Goal: Book appointment/travel/reservation

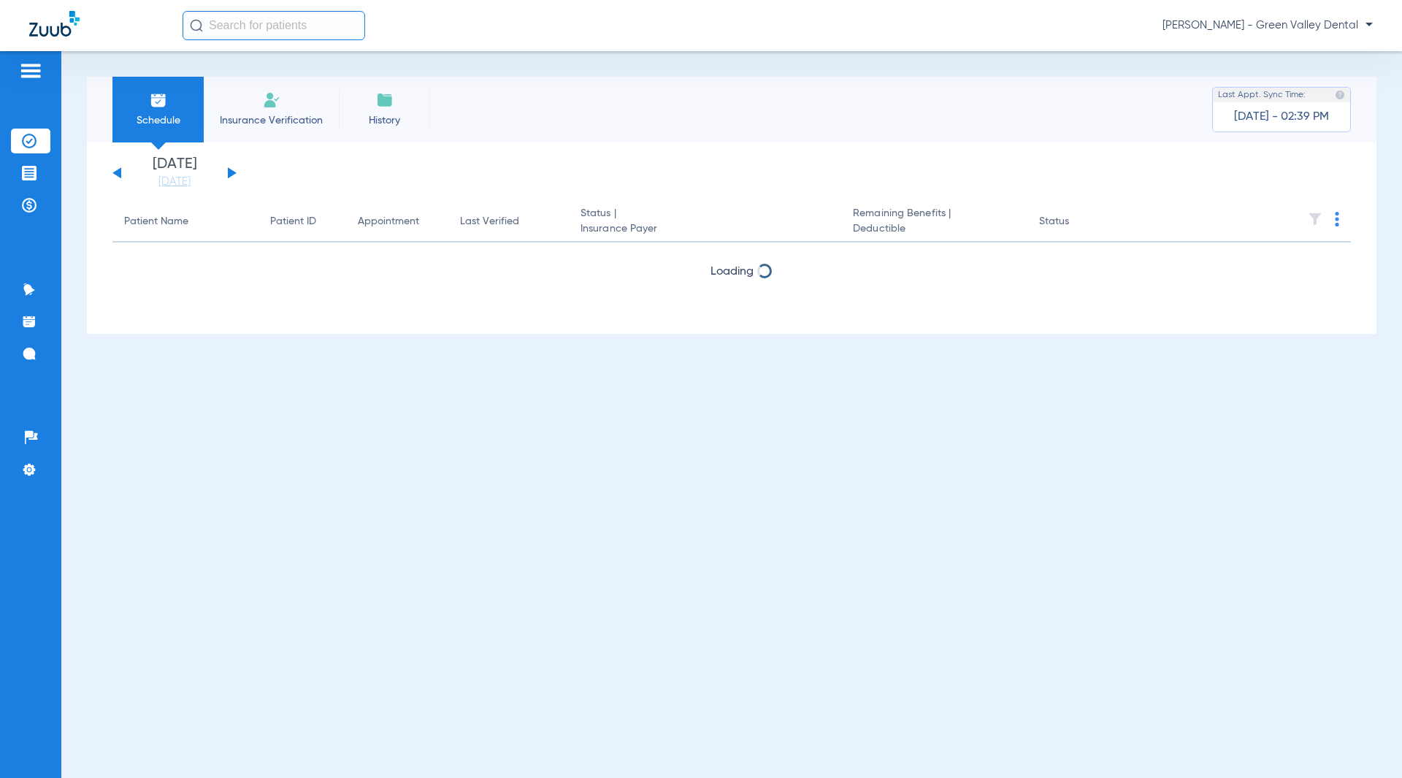
click at [265, 110] on li "Insurance Verification" at bounding box center [271, 110] width 135 height 66
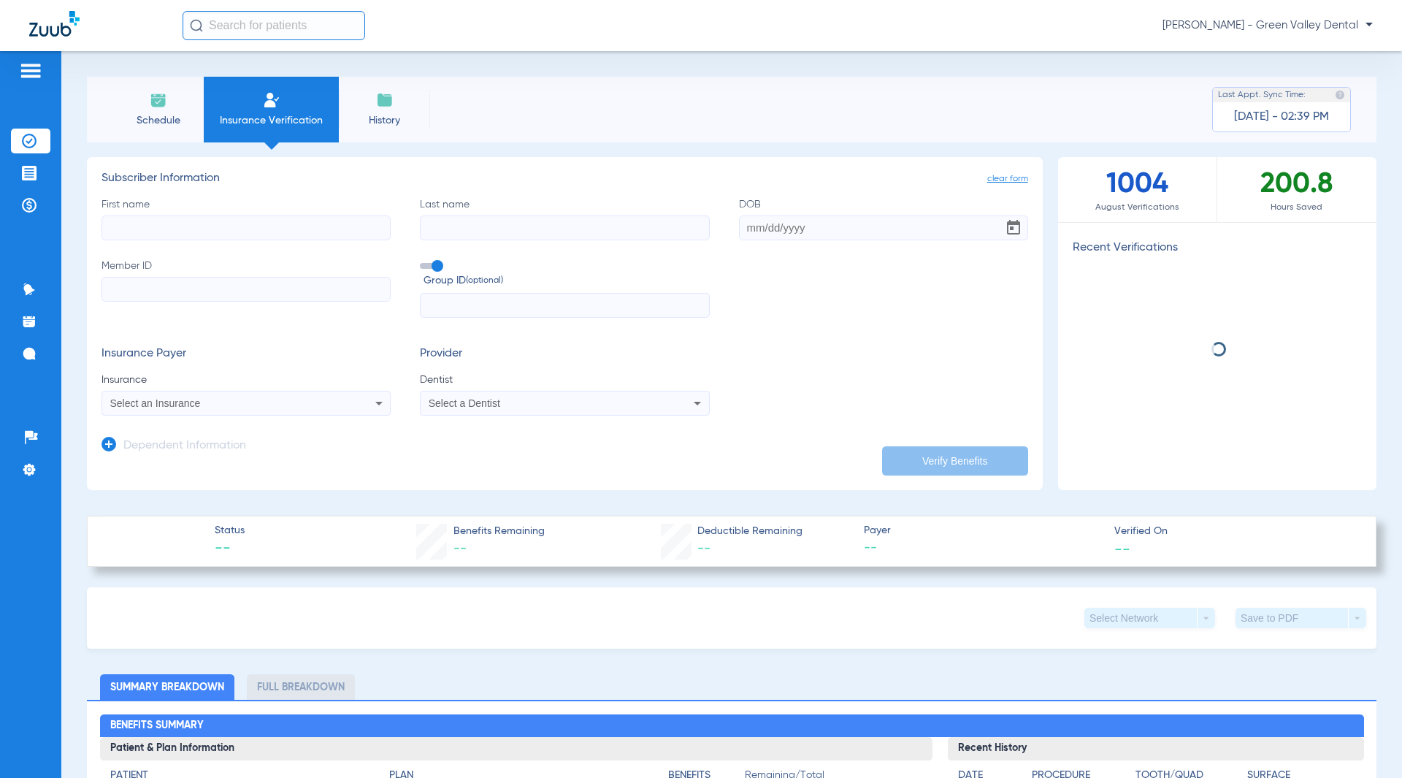
click at [170, 113] on span "Schedule" at bounding box center [157, 120] width 69 height 15
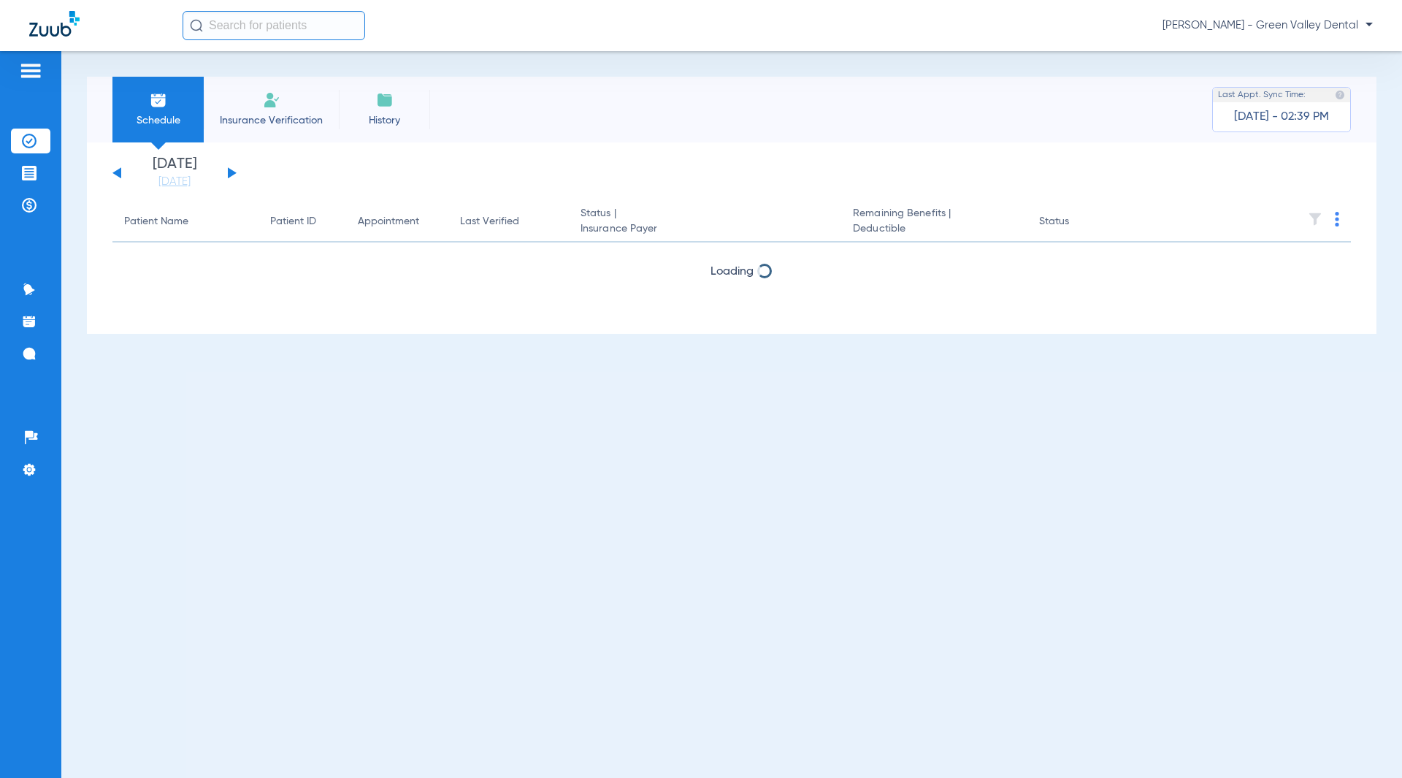
click at [232, 172] on button at bounding box center [232, 172] width 9 height 11
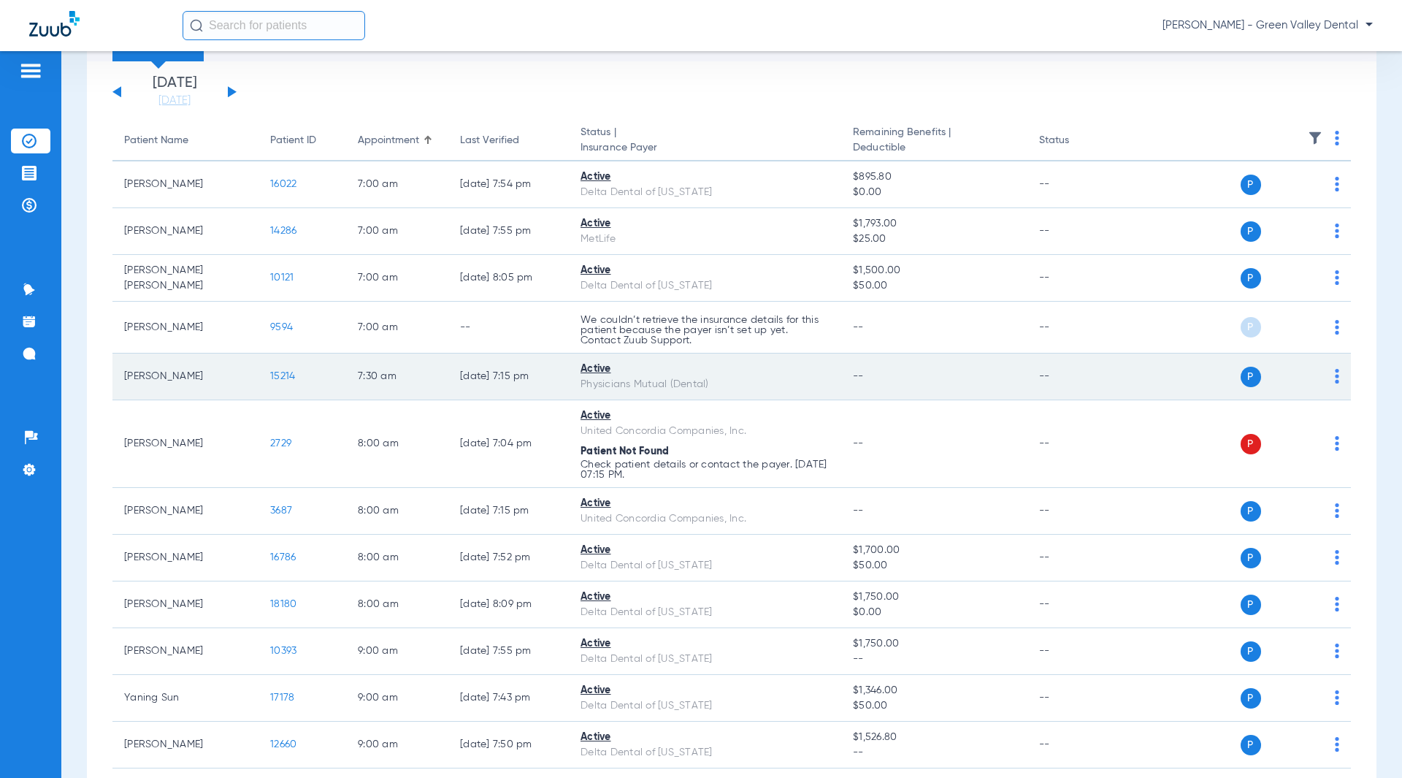
scroll to position [146, 0]
